Goal: Navigation & Orientation: Find specific page/section

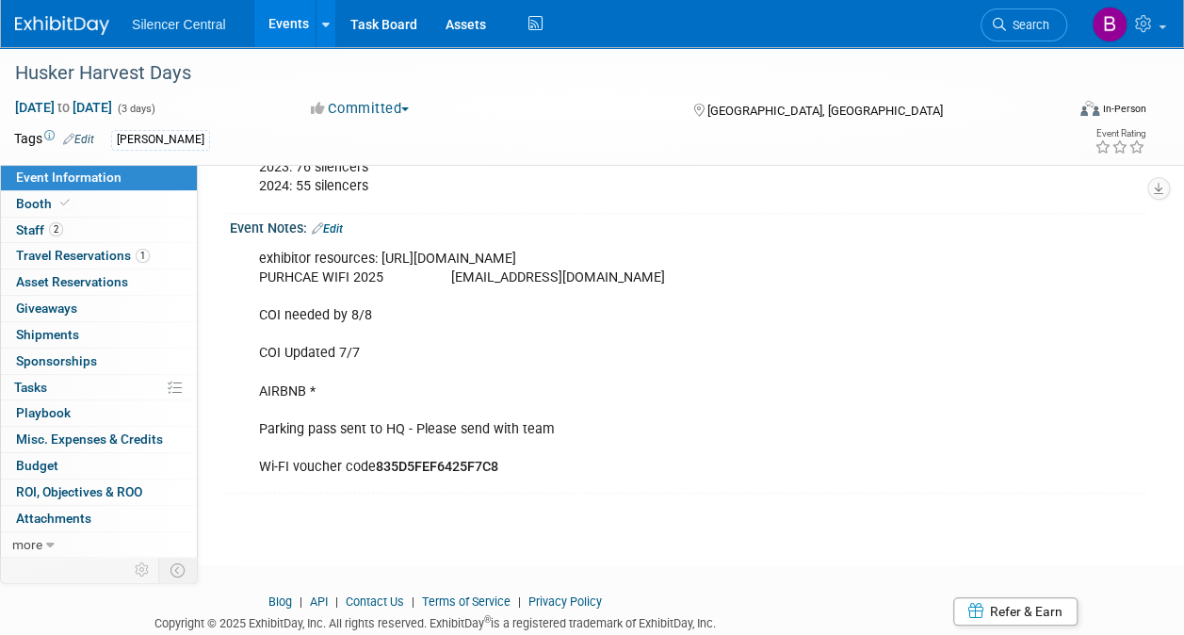
scroll to position [622, 0]
click at [114, 208] on link "Booth" at bounding box center [99, 203] width 196 height 25
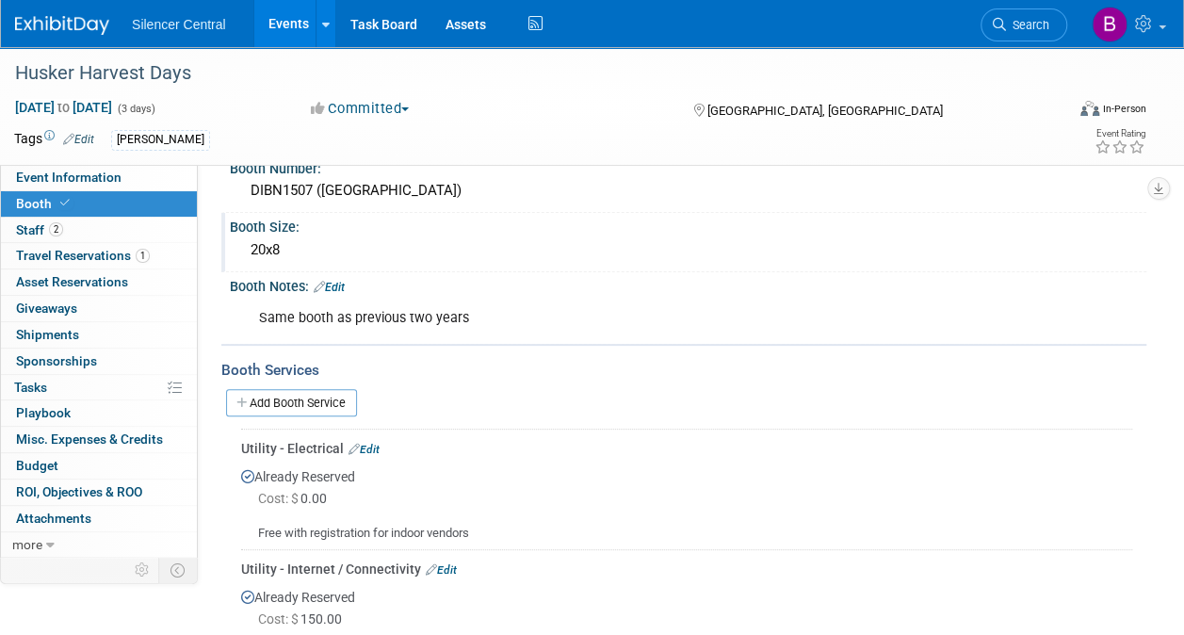
scroll to position [109, 0]
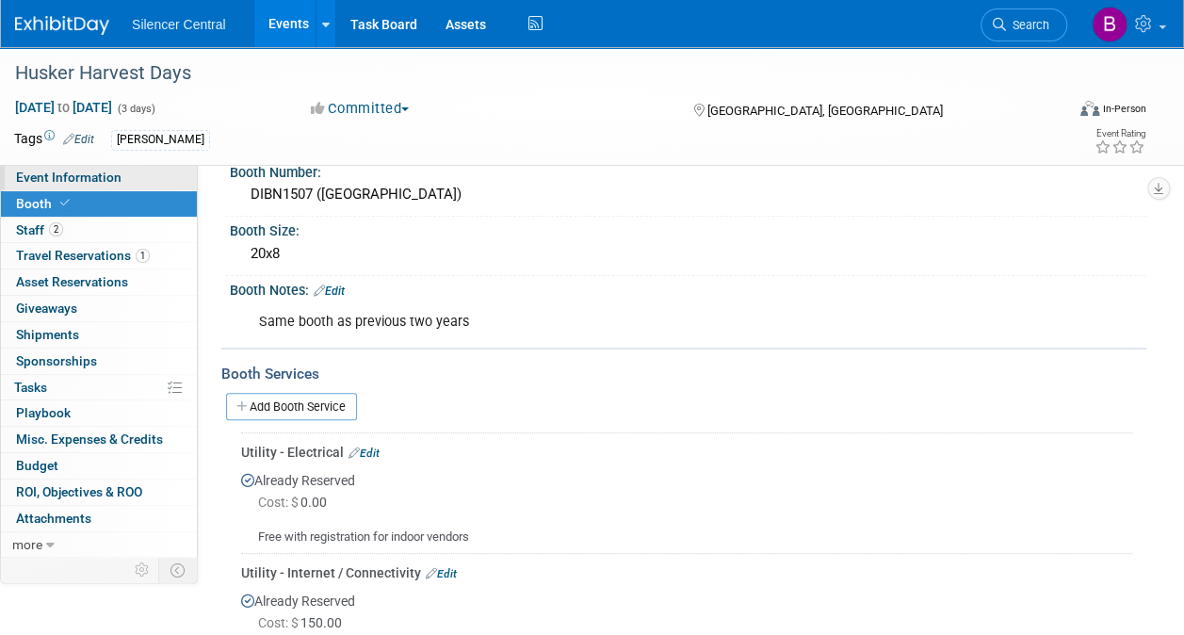
click at [110, 185] on span "Event Information" at bounding box center [68, 177] width 105 height 15
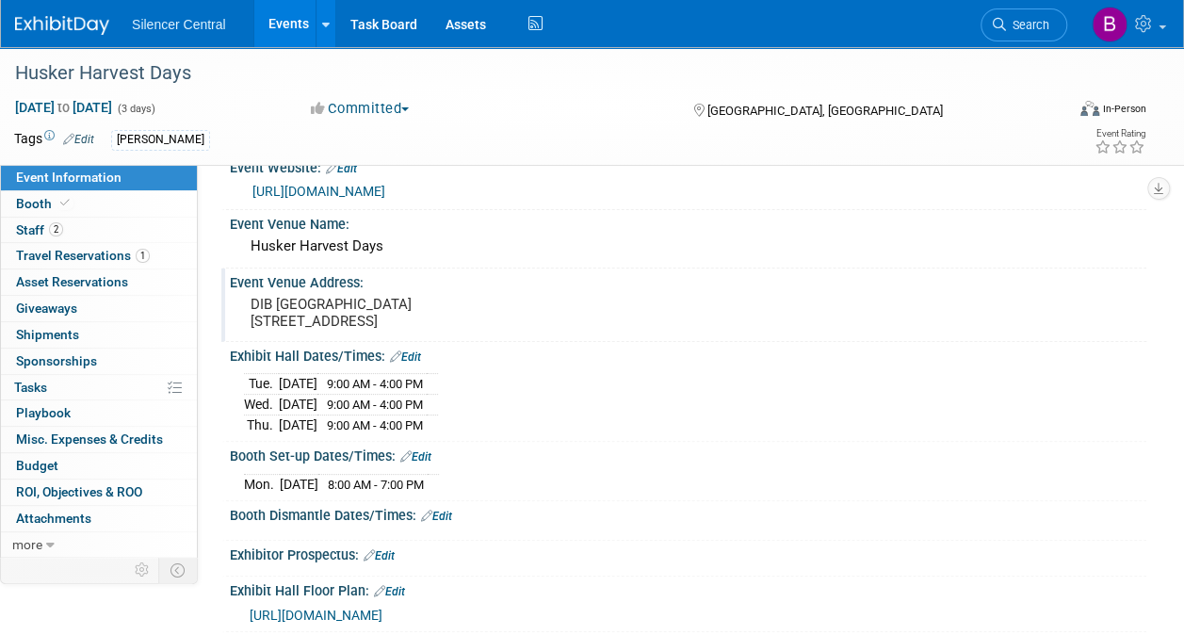
scroll to position [0, 0]
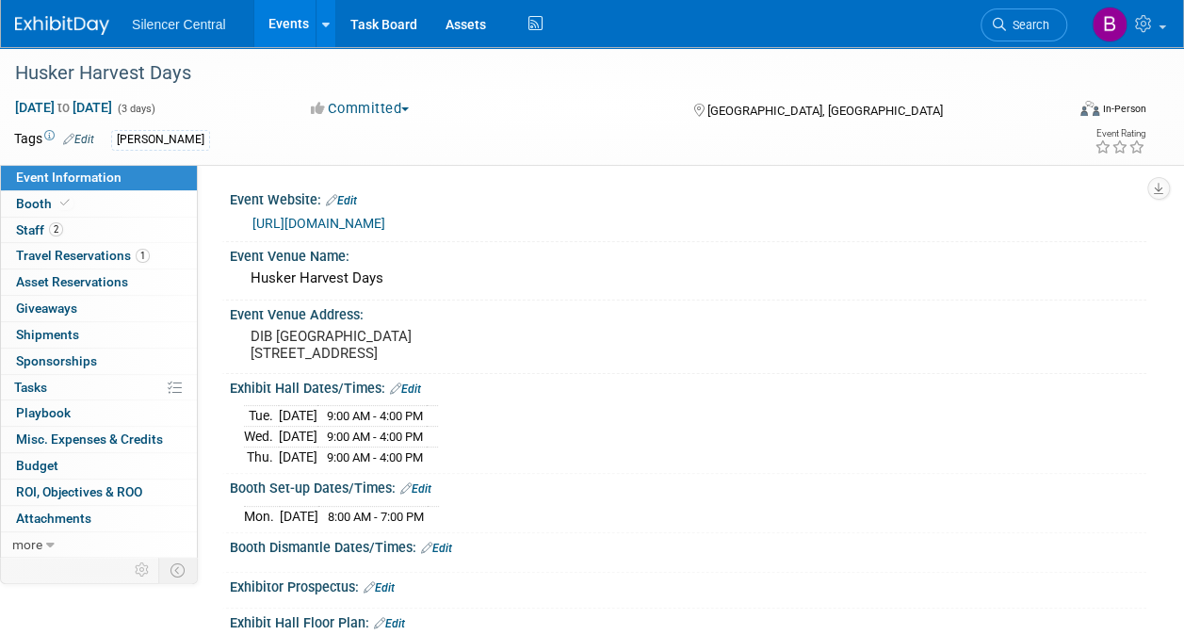
click at [95, 21] on img at bounding box center [62, 25] width 94 height 19
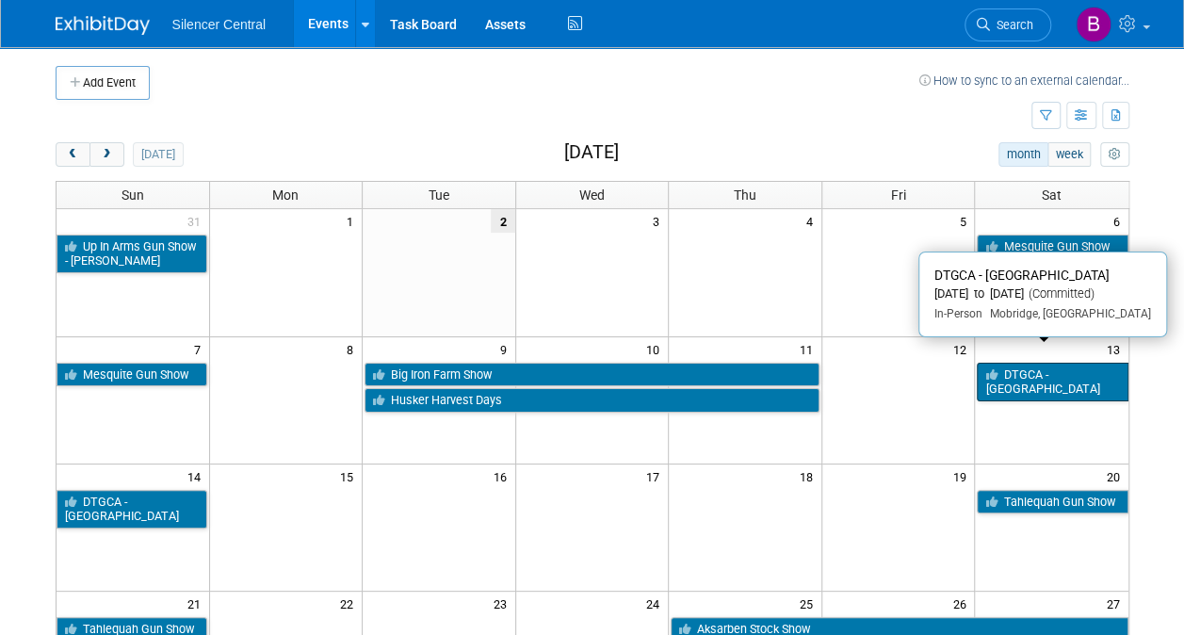
click at [1060, 376] on link "DTGCA - [GEOGRAPHIC_DATA]" at bounding box center [1052, 382] width 151 height 39
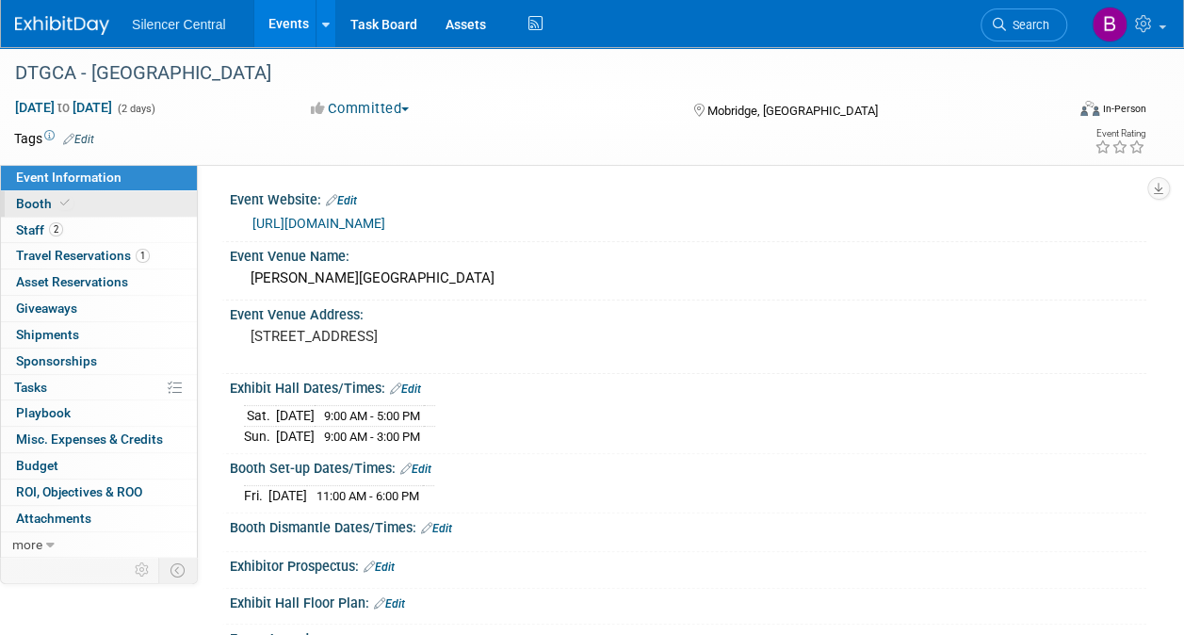
click at [93, 199] on link "Booth" at bounding box center [99, 203] width 196 height 25
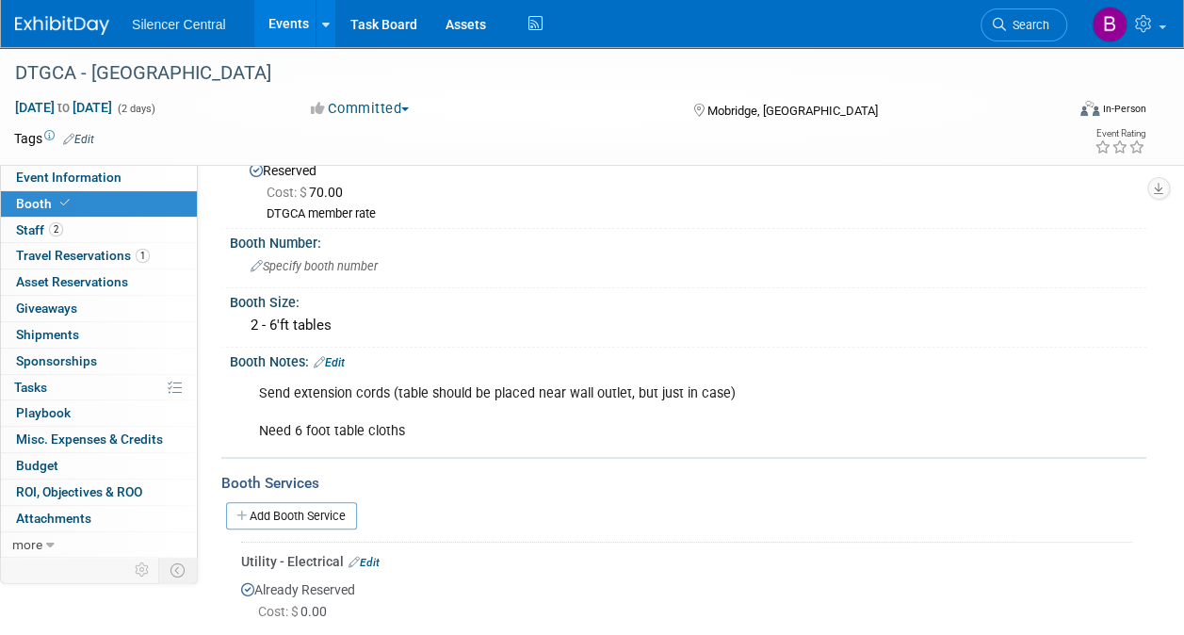
scroll to position [51, 0]
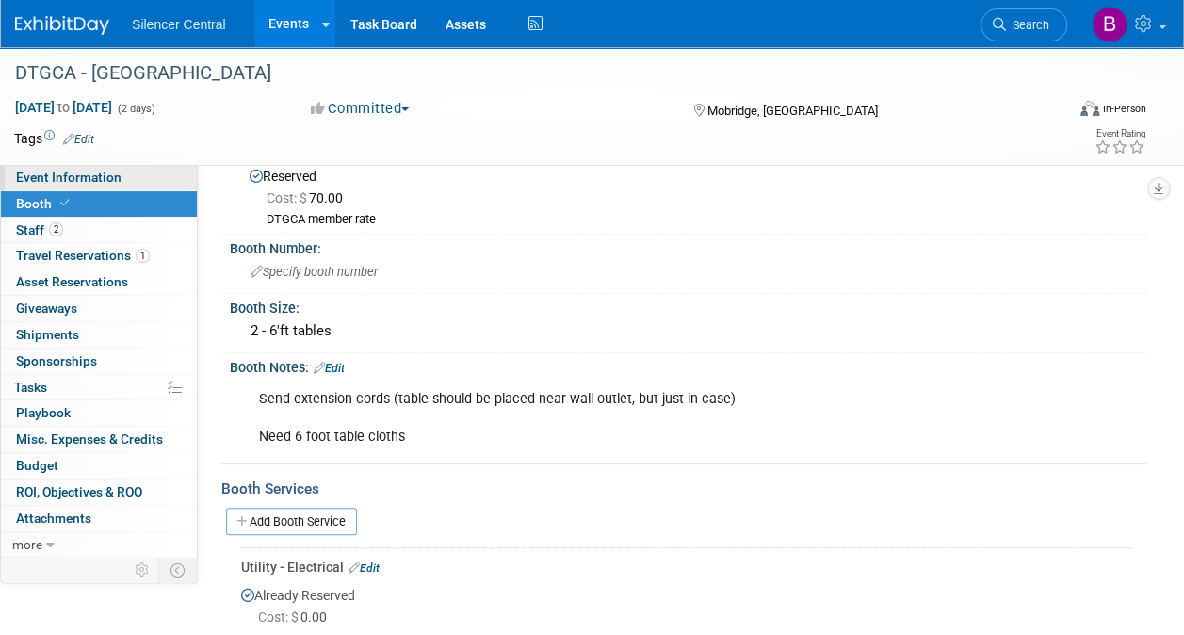
click at [128, 170] on link "Event Information" at bounding box center [99, 177] width 196 height 25
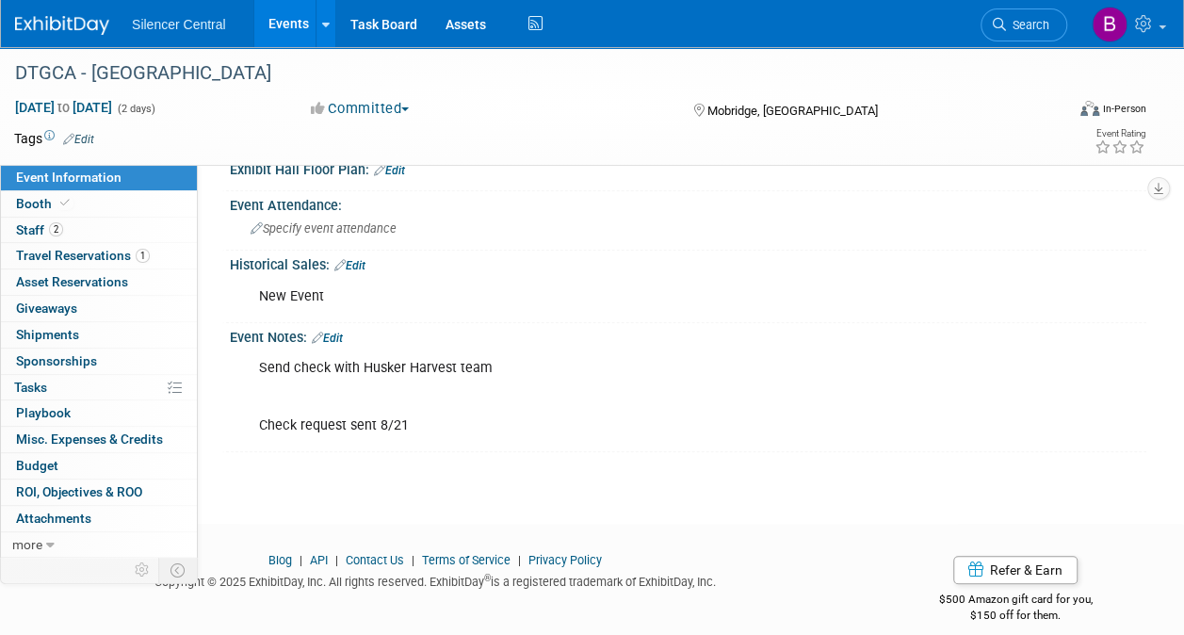
scroll to position [434, 0]
click at [103, 17] on img at bounding box center [62, 25] width 94 height 19
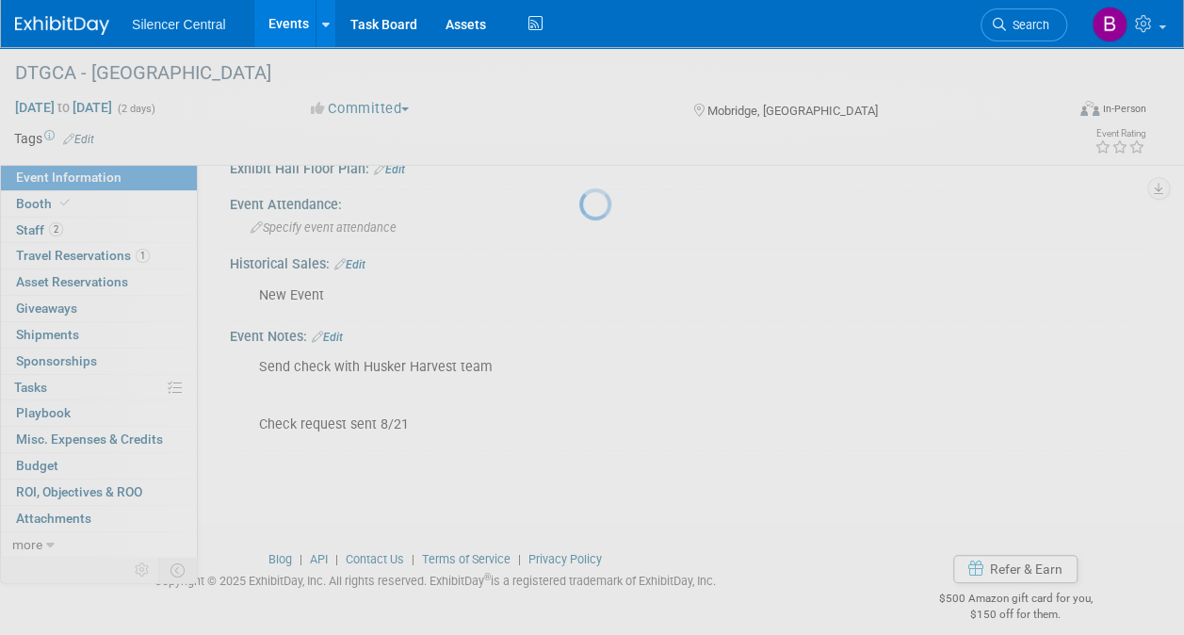
scroll to position [446, 0]
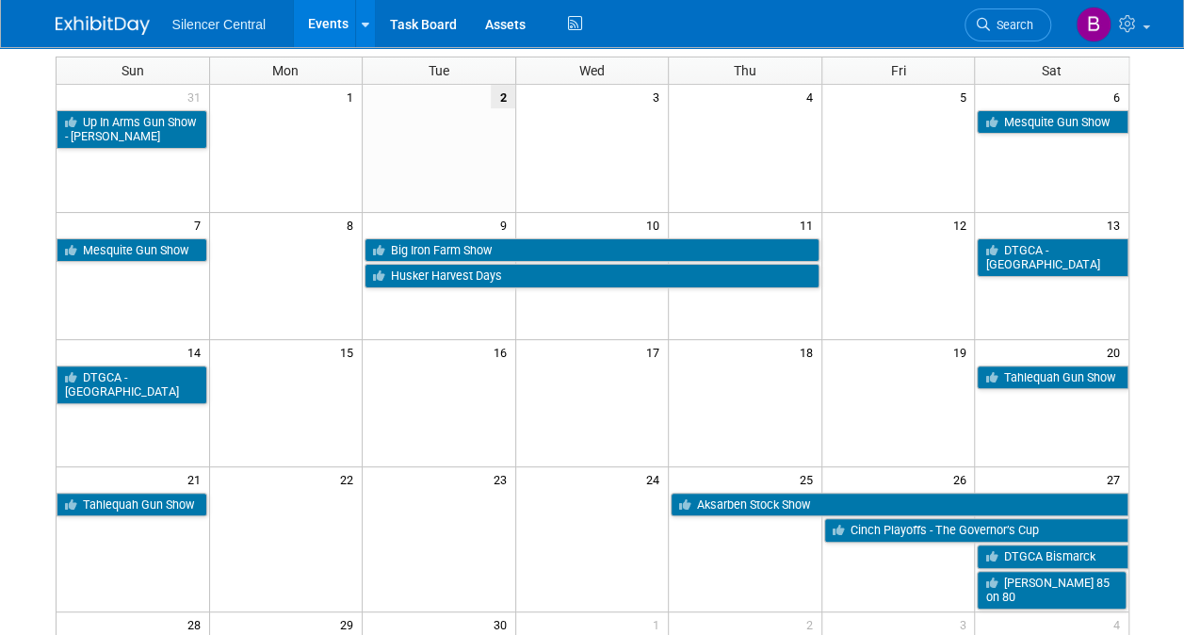
scroll to position [131, 0]
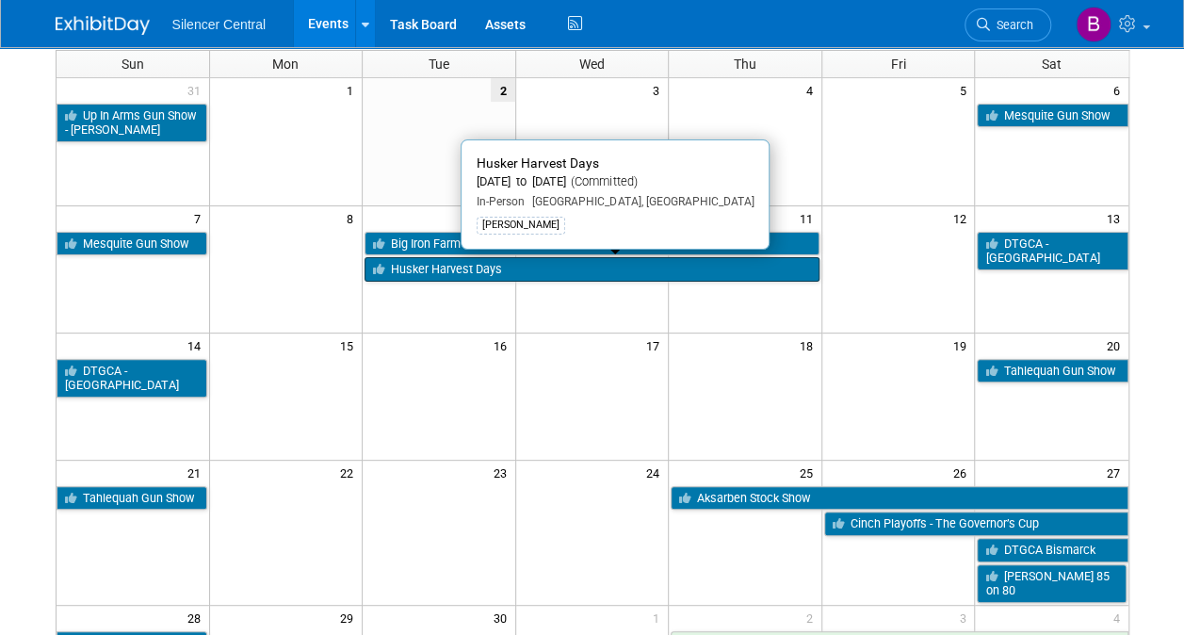
click at [600, 271] on link "Husker Harvest Days" at bounding box center [591, 269] width 455 height 24
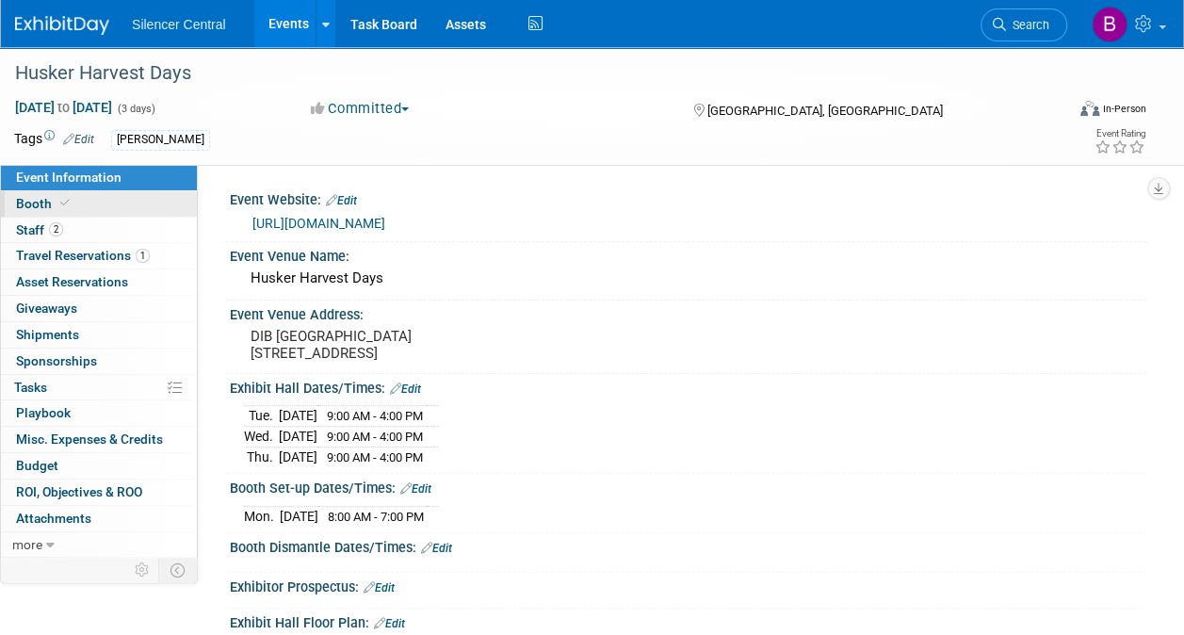
click at [94, 210] on link "Booth" at bounding box center [99, 203] width 196 height 25
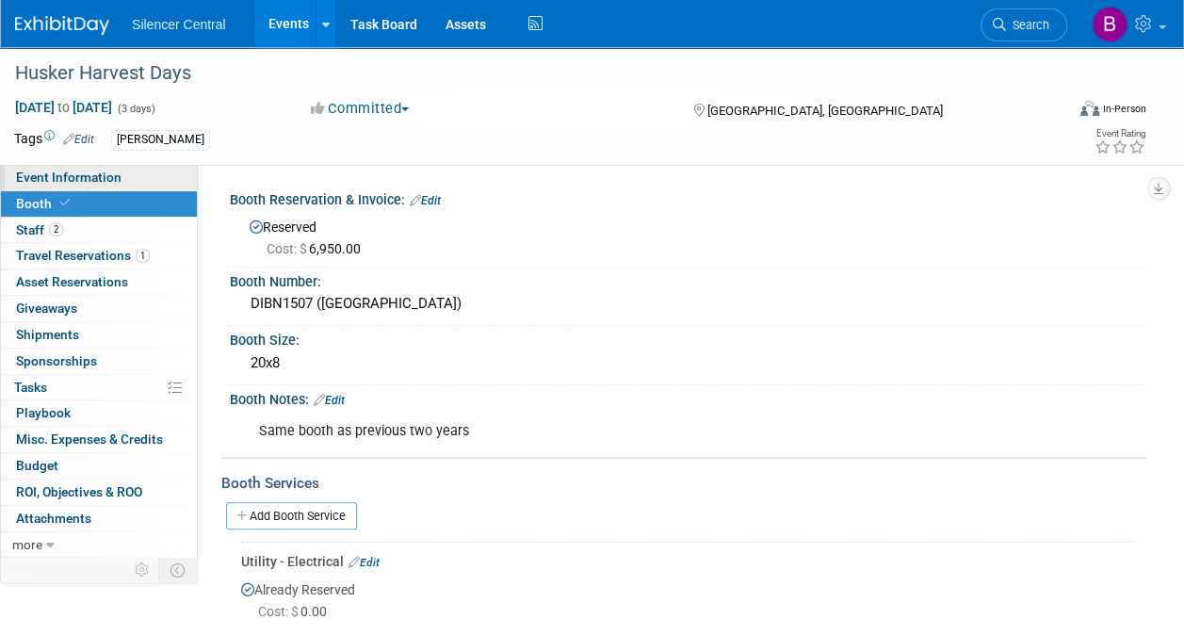
click at [105, 171] on span "Event Information" at bounding box center [68, 177] width 105 height 15
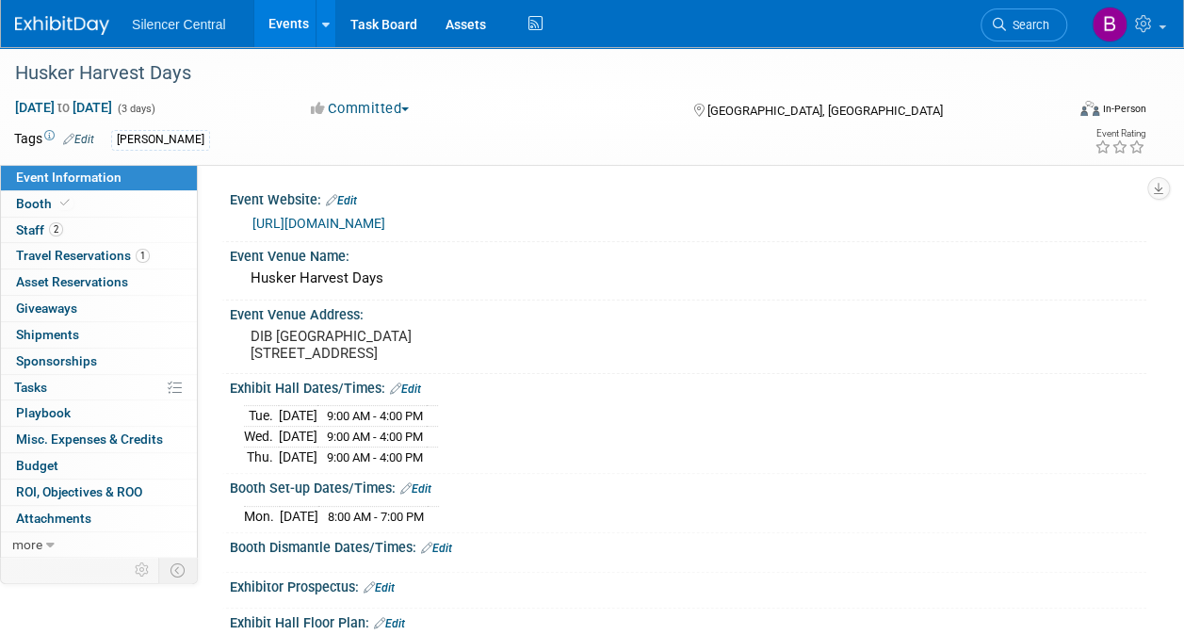
click at [87, 176] on span "Event Information" at bounding box center [68, 177] width 105 height 15
click at [72, 8] on div at bounding box center [73, 17] width 117 height 35
